Goal: Navigation & Orientation: Find specific page/section

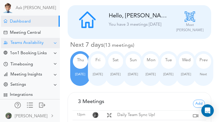
click at [34, 42] on div "Teams Availability" at bounding box center [26, 43] width 33 height 5
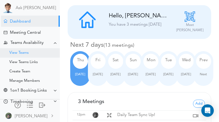
click at [31, 52] on div "View Teams" at bounding box center [30, 52] width 60 height 9
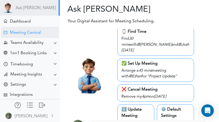
click at [33, 32] on div "Meeting Central" at bounding box center [25, 32] width 31 height 5
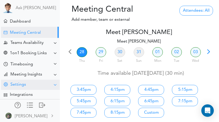
click at [29, 84] on div "Settings" at bounding box center [30, 85] width 59 height 10
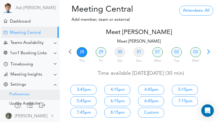
click at [28, 93] on div "Preferences" at bounding box center [19, 94] width 20 height 3
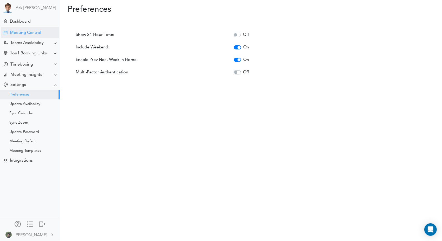
click at [37, 34] on div "Meeting Central" at bounding box center [25, 32] width 31 height 5
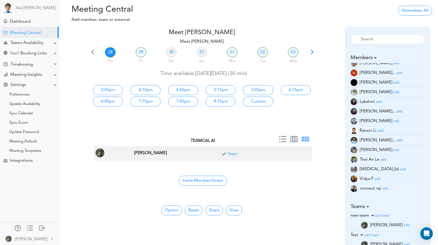
click at [241, 210] on div "Option No Meeting Type 15 min 30 min 45 min 60 min Show one day Show full week …" at bounding box center [202, 209] width 150 height 11
click at [240, 210] on button "View" at bounding box center [234, 210] width 16 height 10
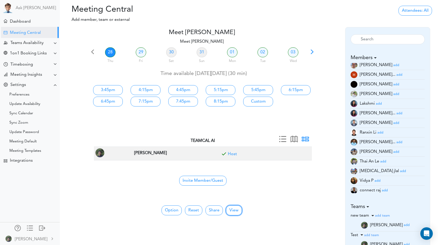
scroll to position [44, 0]
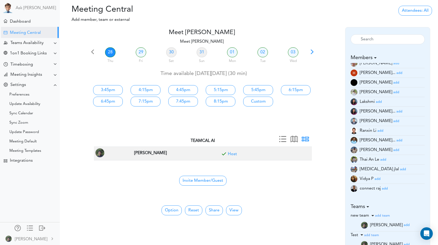
click at [382, 129] on small "add" at bounding box center [380, 130] width 6 height 3
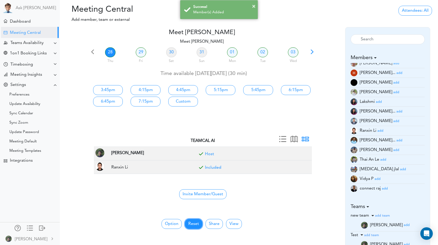
click at [190, 224] on button "Reset" at bounding box center [193, 224] width 17 height 10
